Goal: Information Seeking & Learning: Learn about a topic

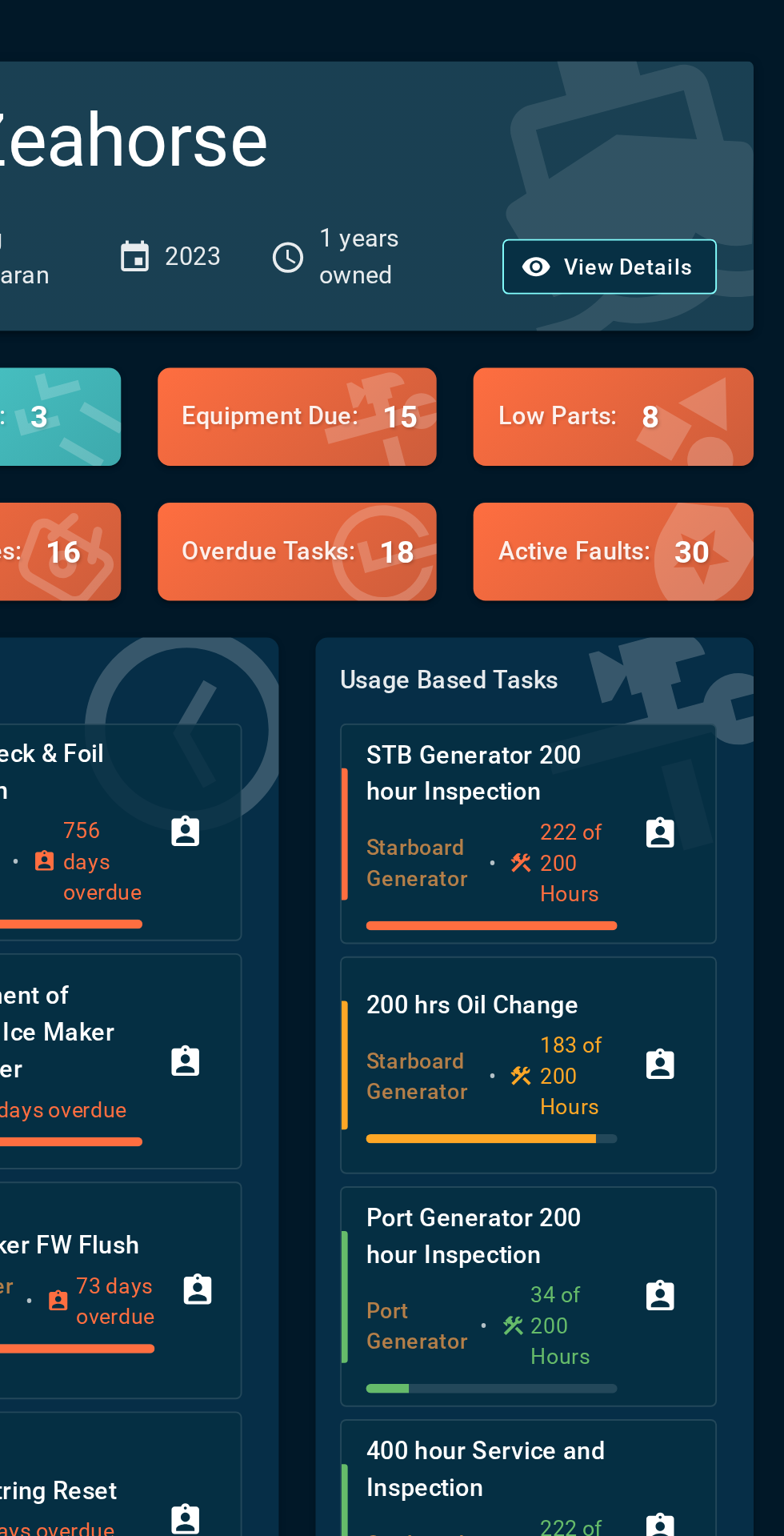
click at [669, 138] on button "View Details" at bounding box center [671, 140] width 112 height 30
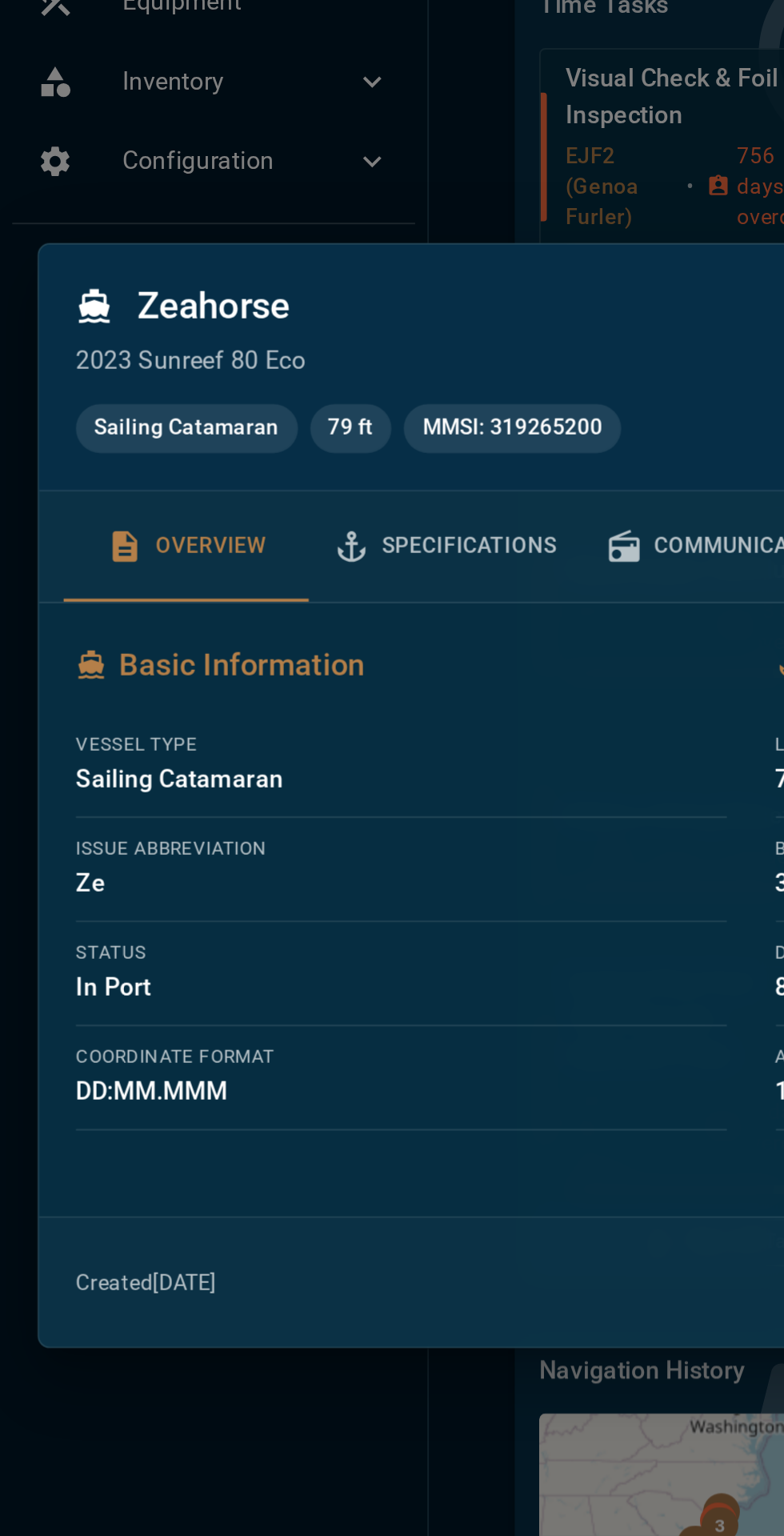
click at [252, 641] on button "Specifications" at bounding box center [233, 638] width 143 height 58
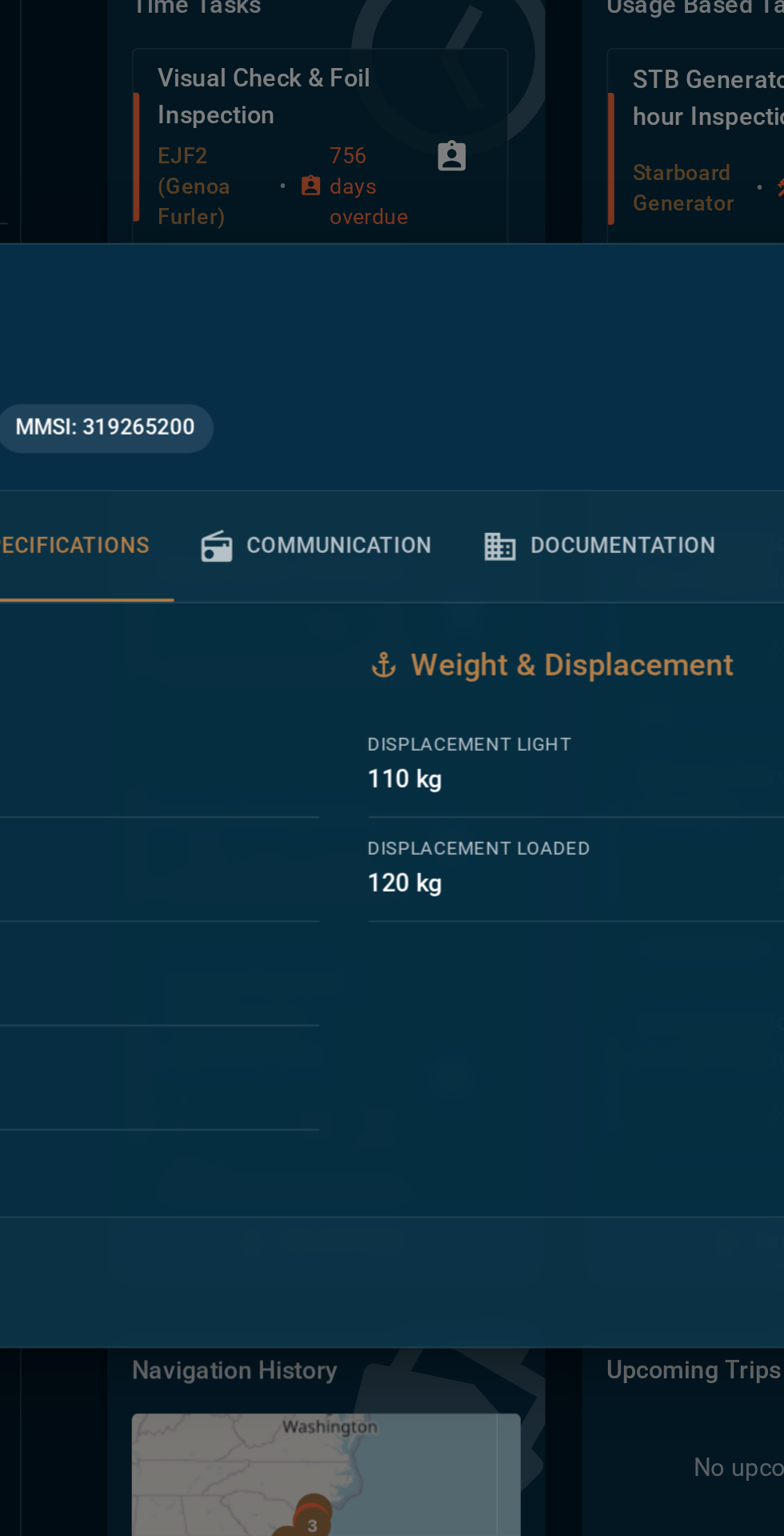
click at [407, 637] on button "Communication" at bounding box center [377, 638] width 148 height 58
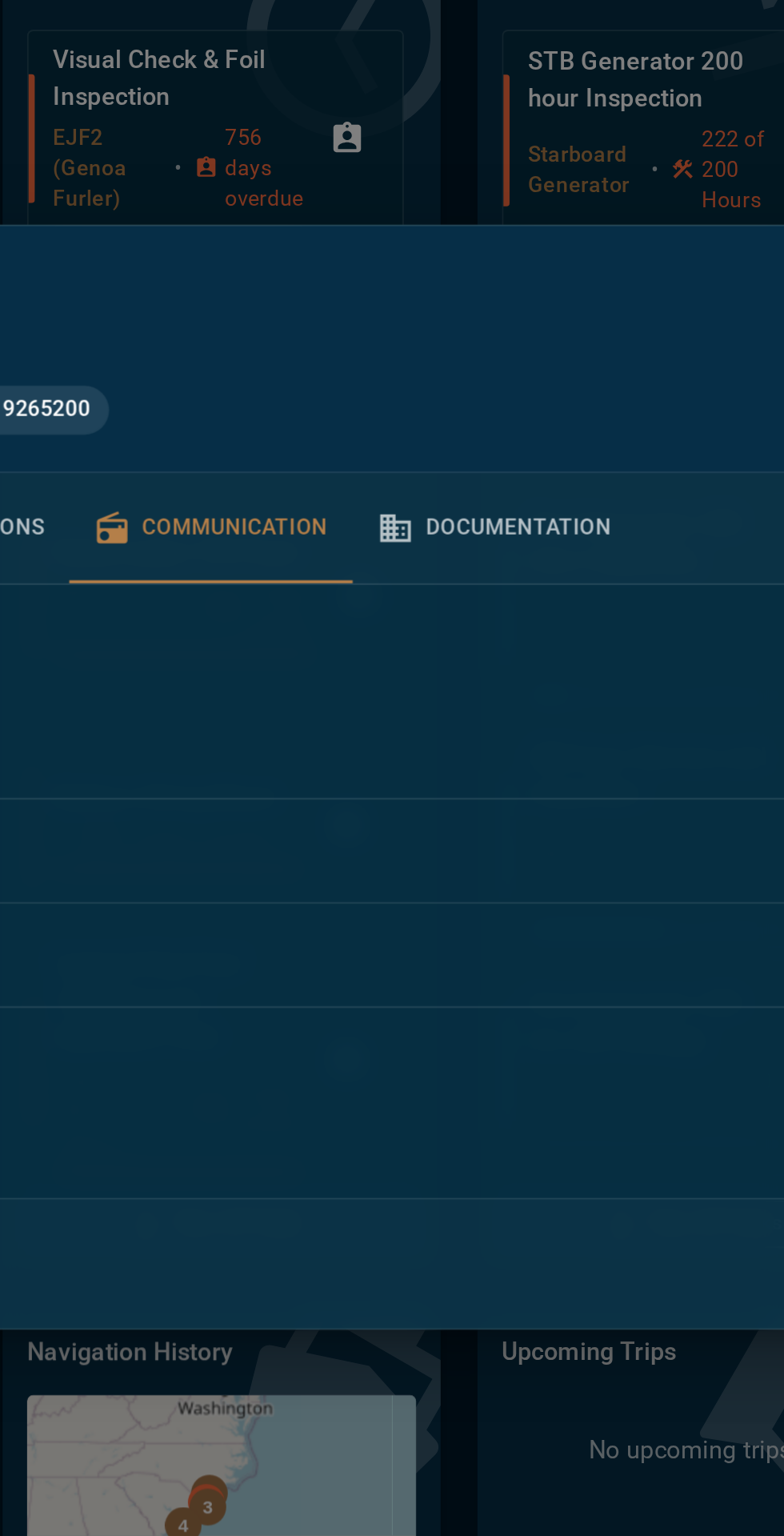
click at [554, 644] on button "Documentation" at bounding box center [525, 638] width 148 height 58
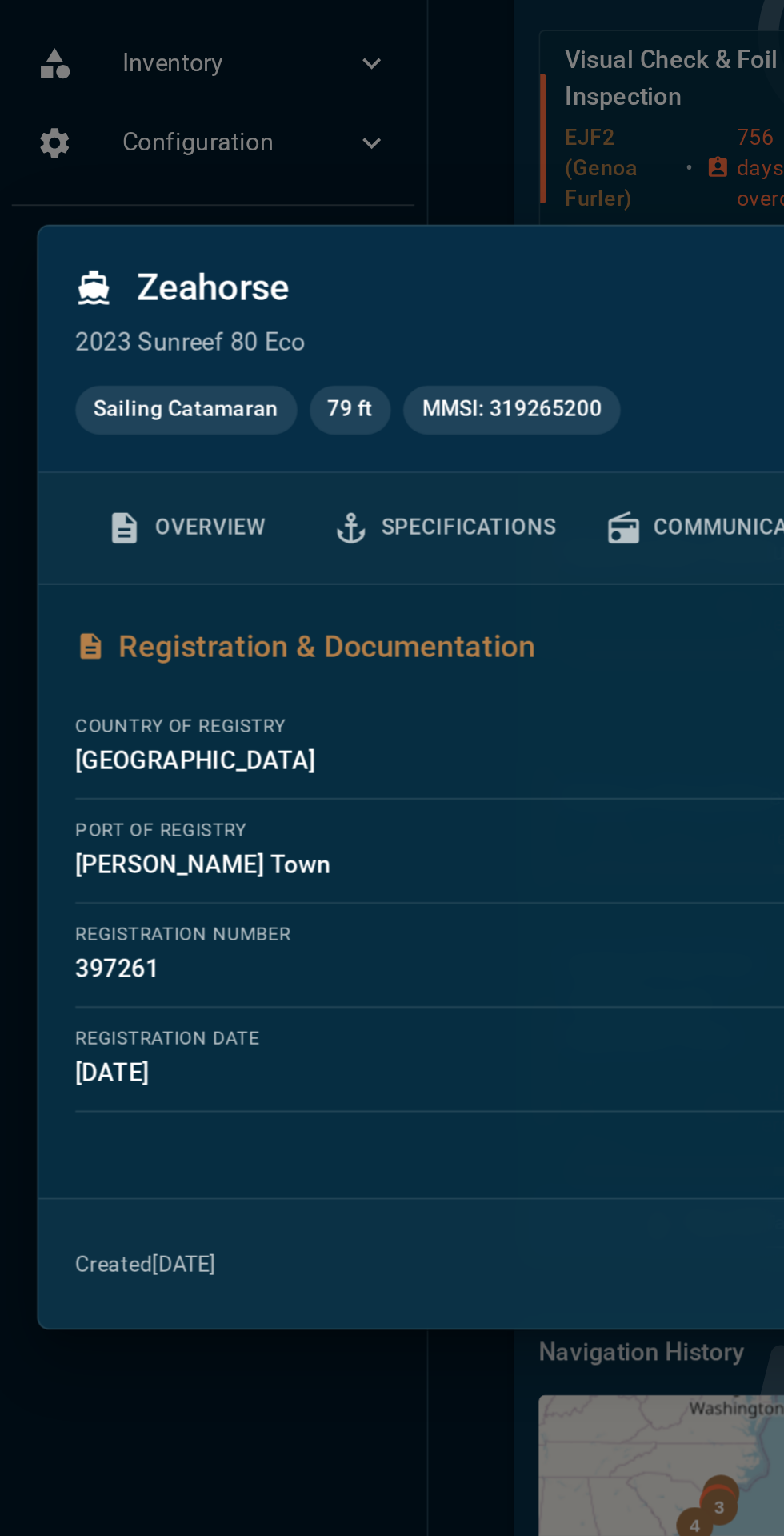
click at [132, 632] on button "Overview" at bounding box center [97, 638] width 128 height 58
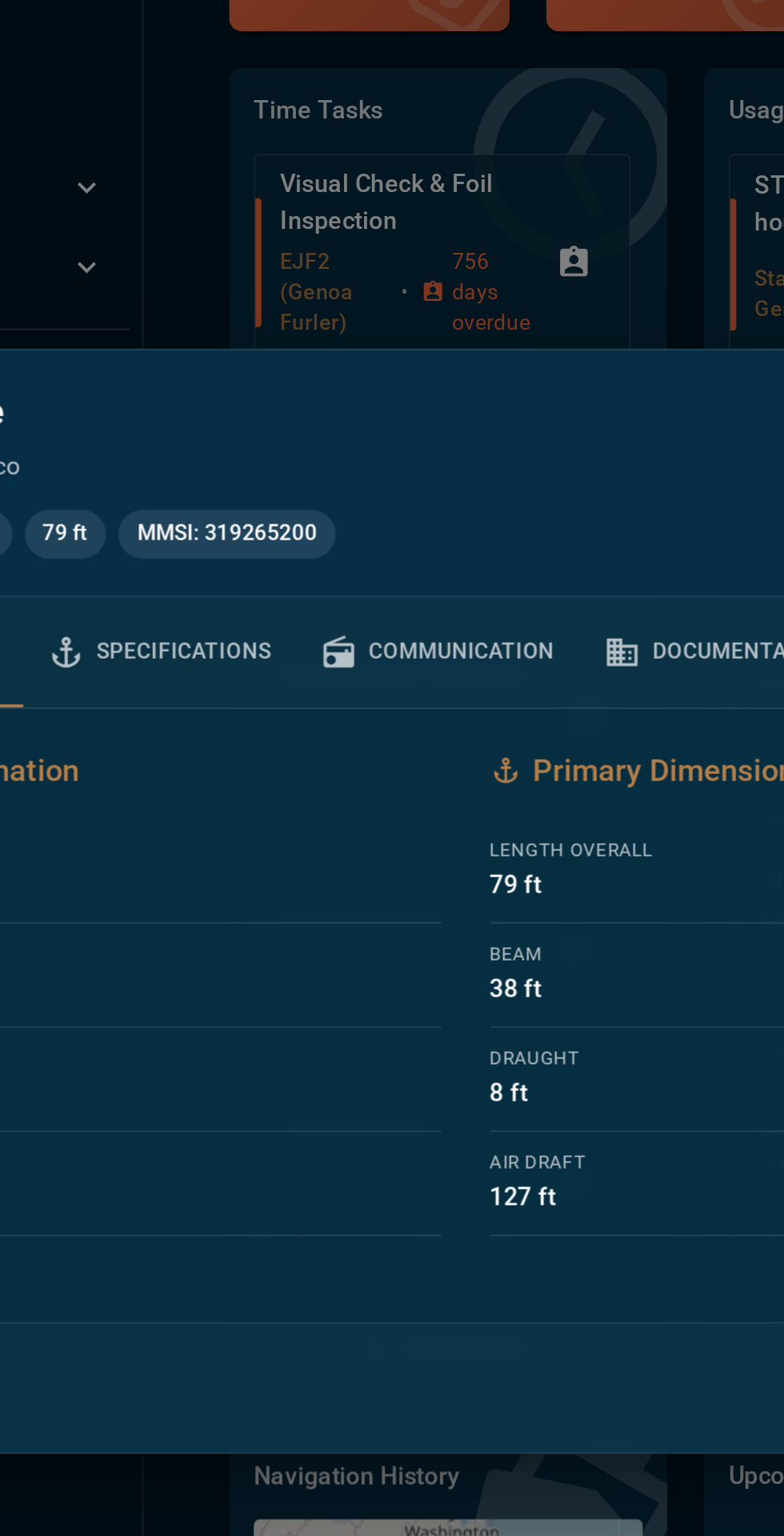
click at [274, 645] on button "Specifications" at bounding box center [233, 638] width 143 height 58
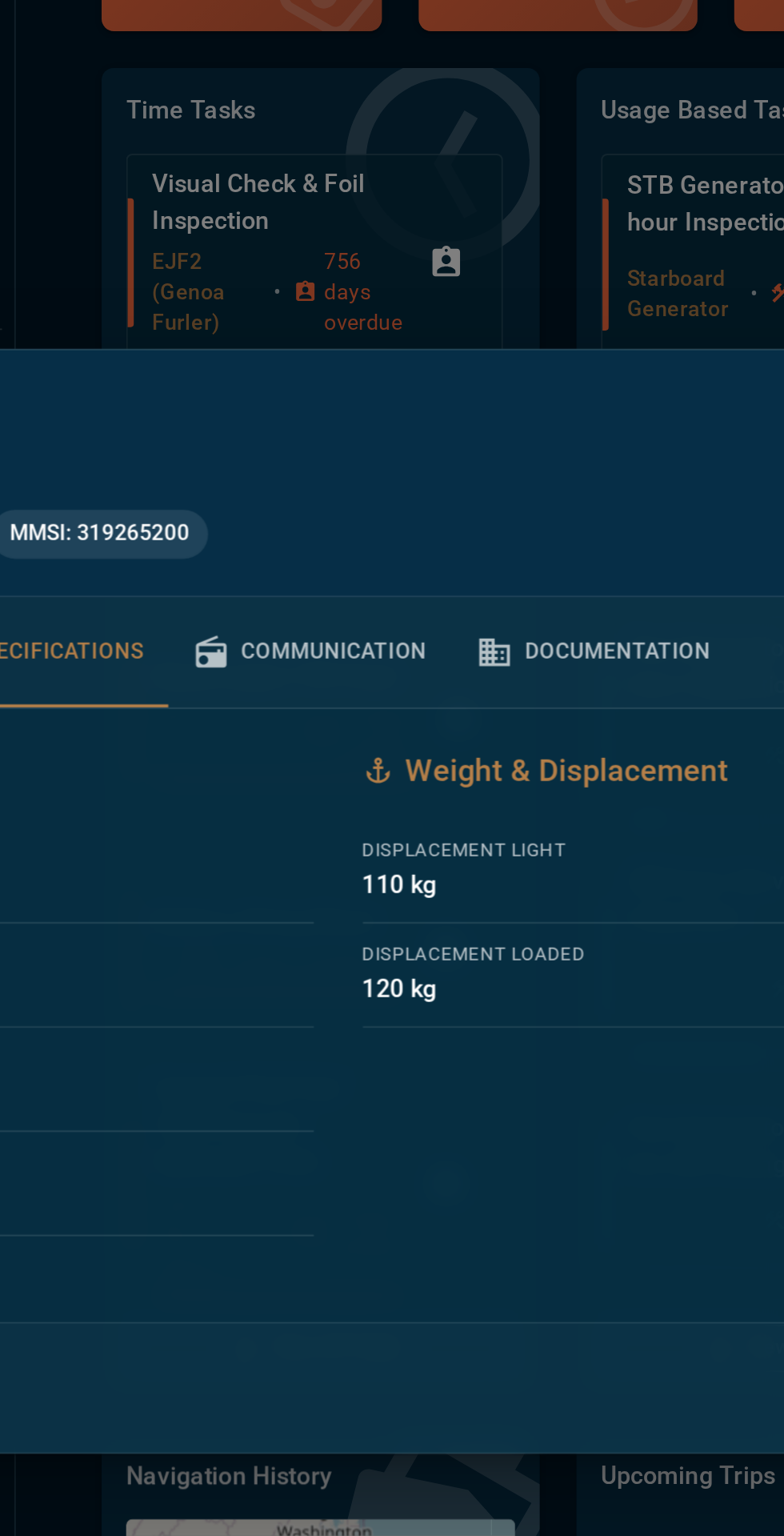
click at [440, 639] on button "Communication" at bounding box center [377, 638] width 148 height 58
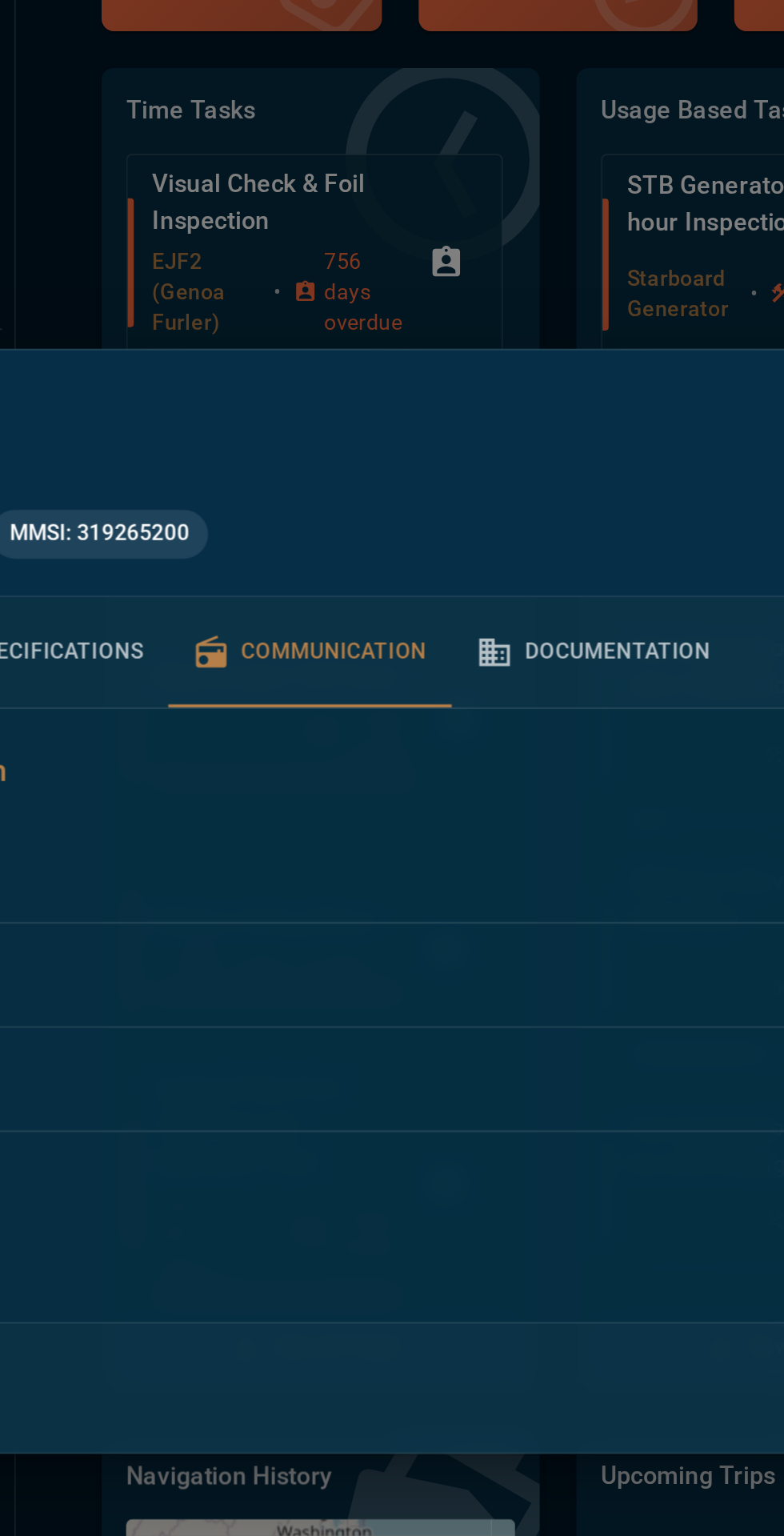
click at [533, 439] on div at bounding box center [392, 768] width 784 height 1536
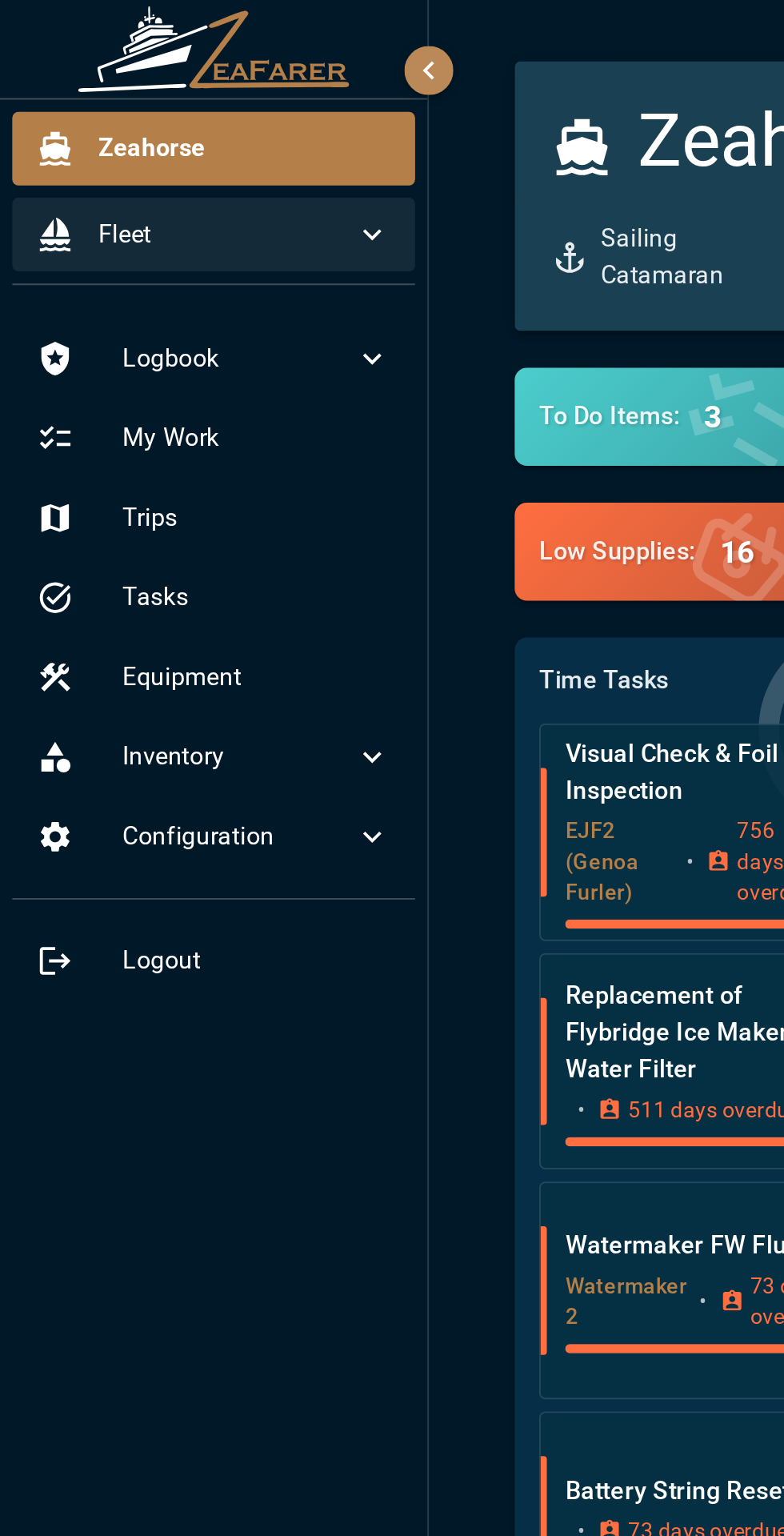
click at [164, 117] on span "Fleet" at bounding box center [117, 123] width 134 height 19
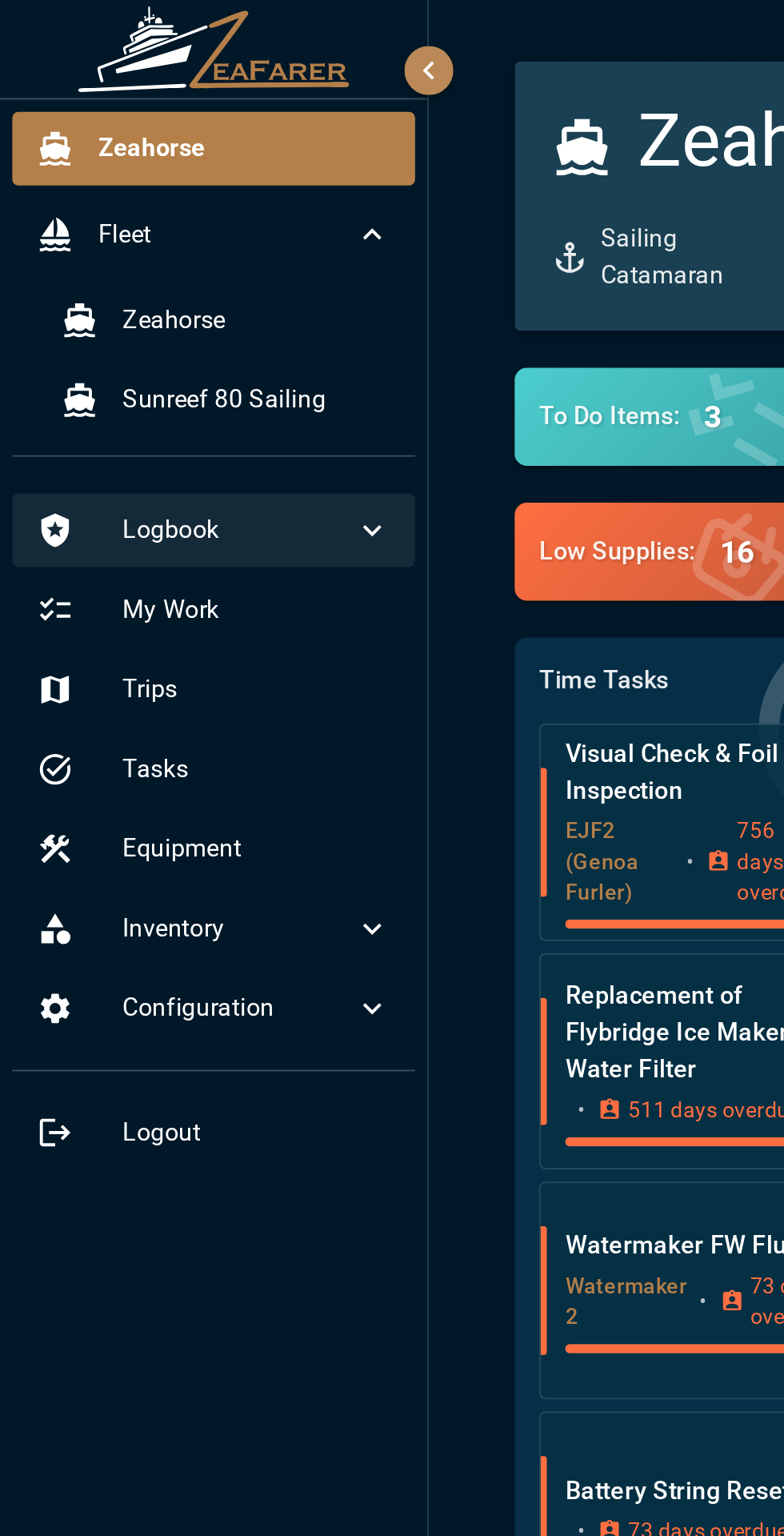
click at [179, 268] on span "Logbook" at bounding box center [124, 277] width 121 height 19
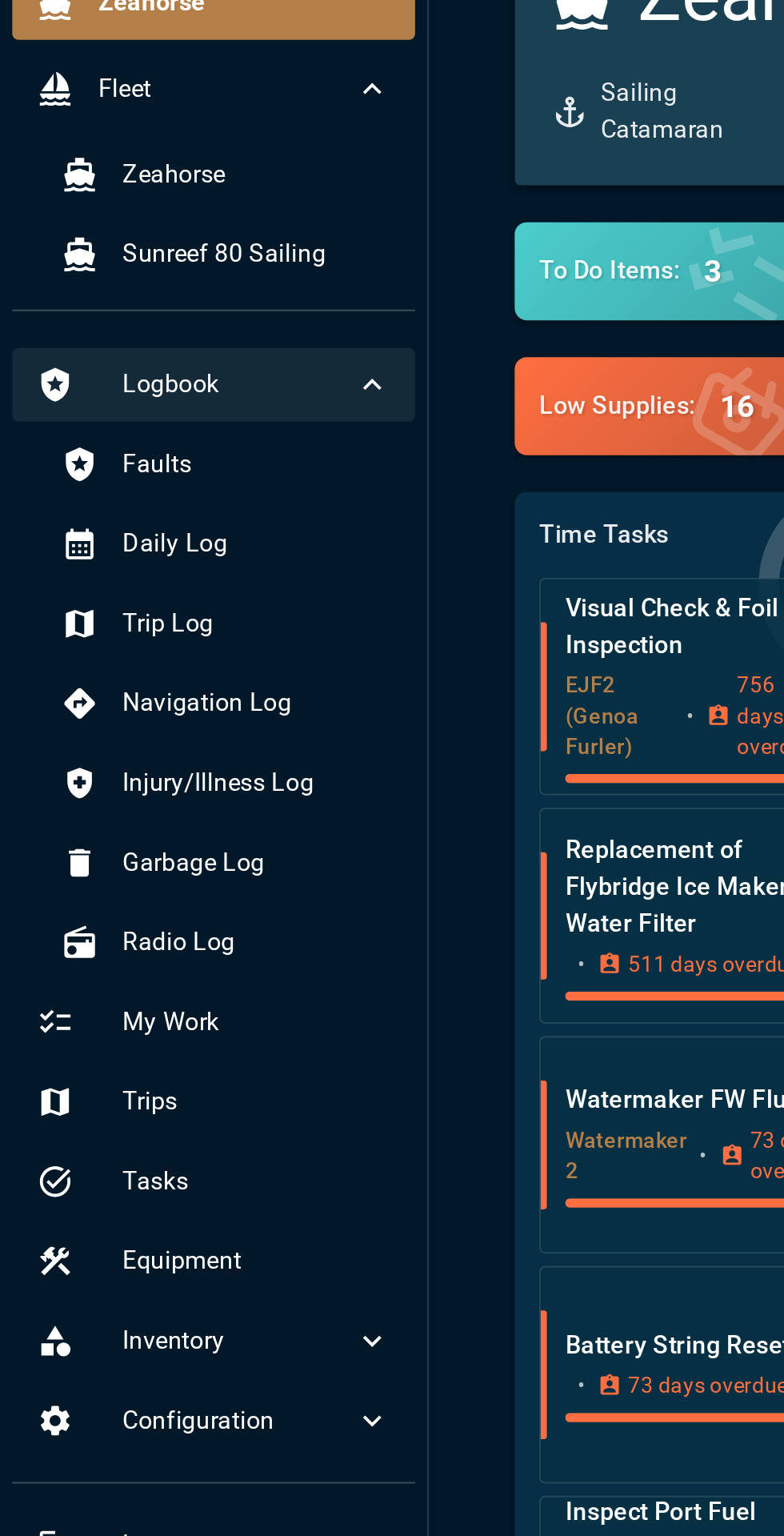
click at [203, 273] on icon at bounding box center [194, 277] width 19 height 19
